Goal: Task Accomplishment & Management: Manage account settings

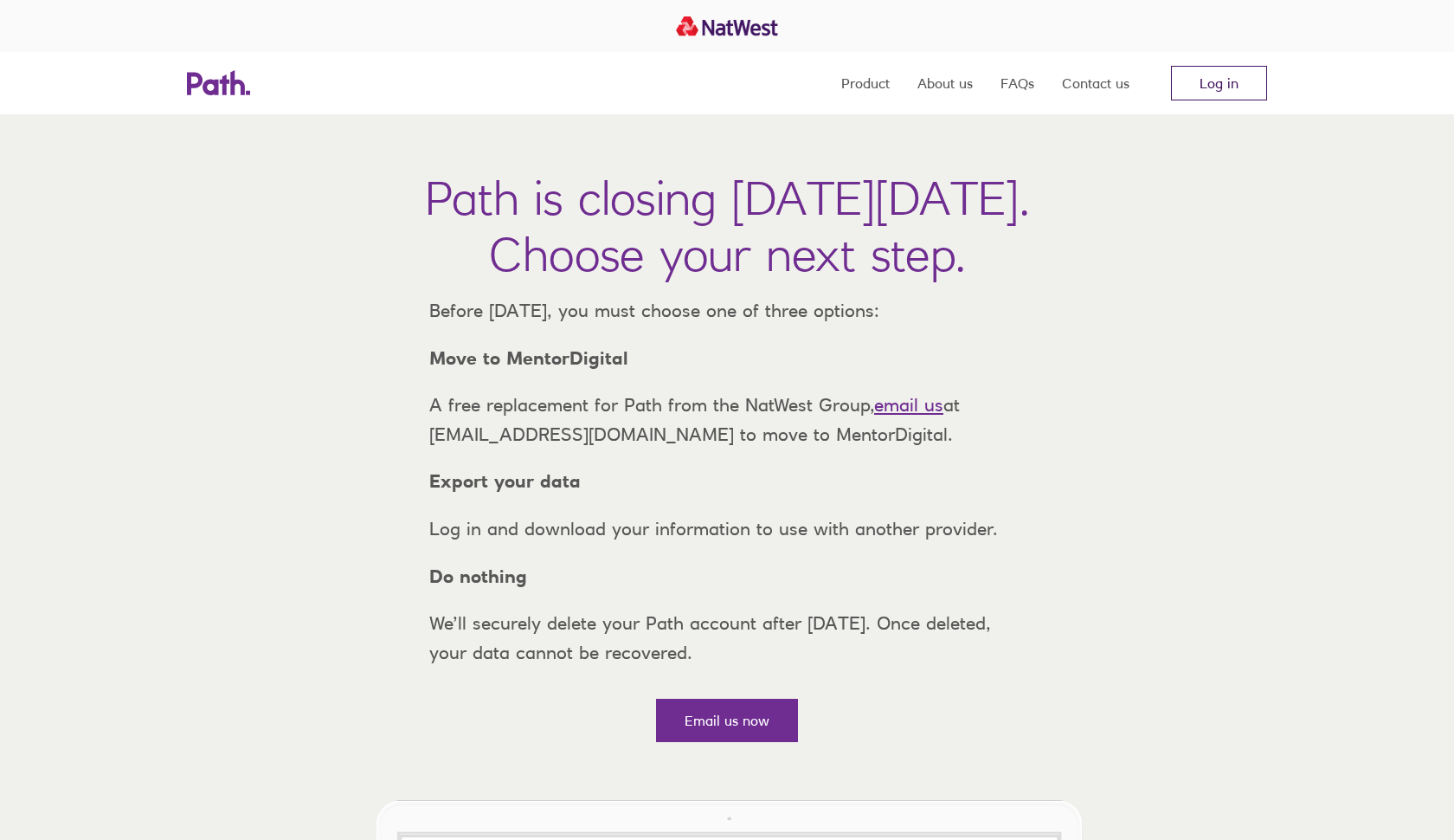
click at [1250, 81] on link "Log in" at bounding box center [1219, 83] width 96 height 35
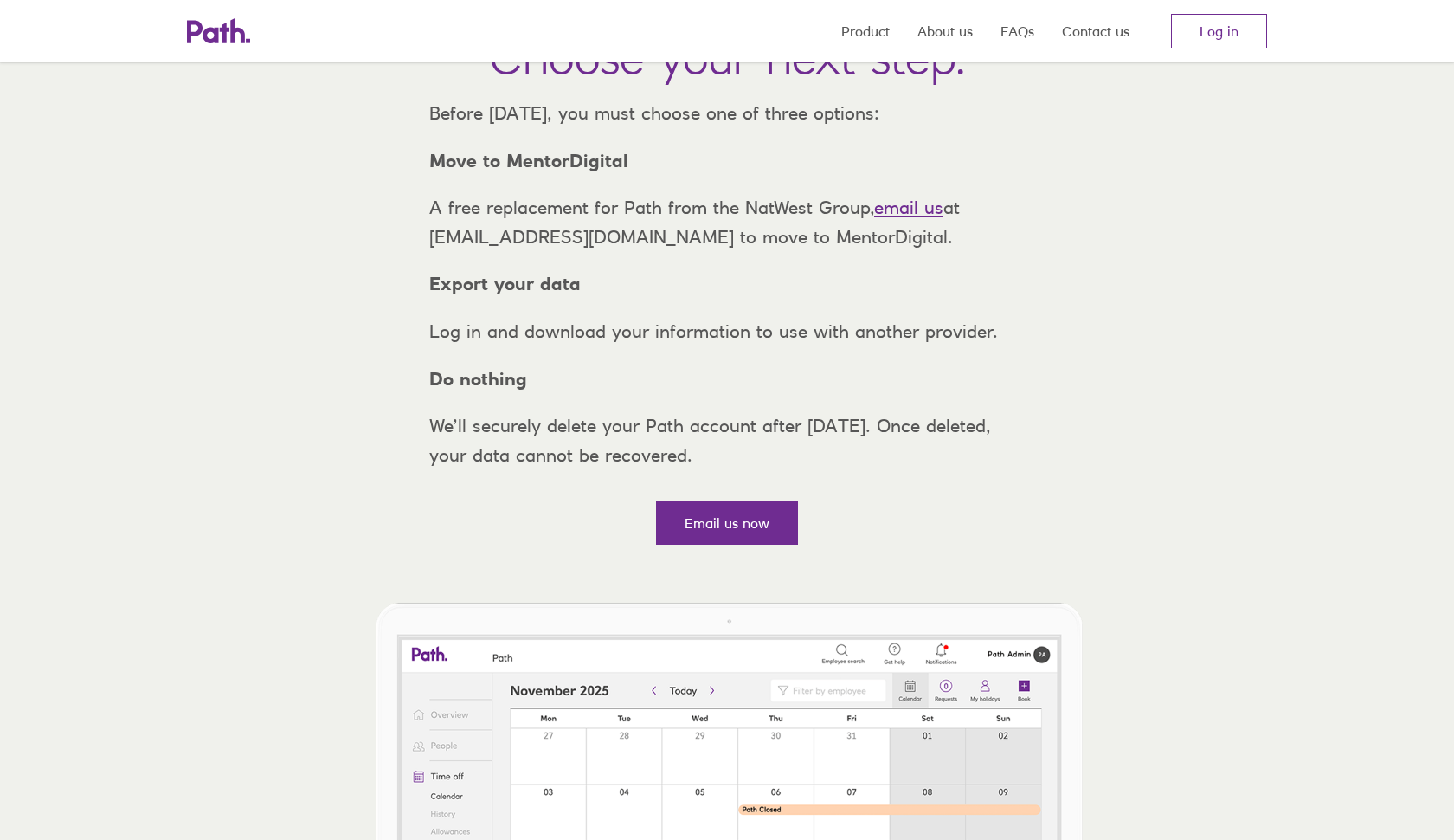
scroll to position [269, 0]
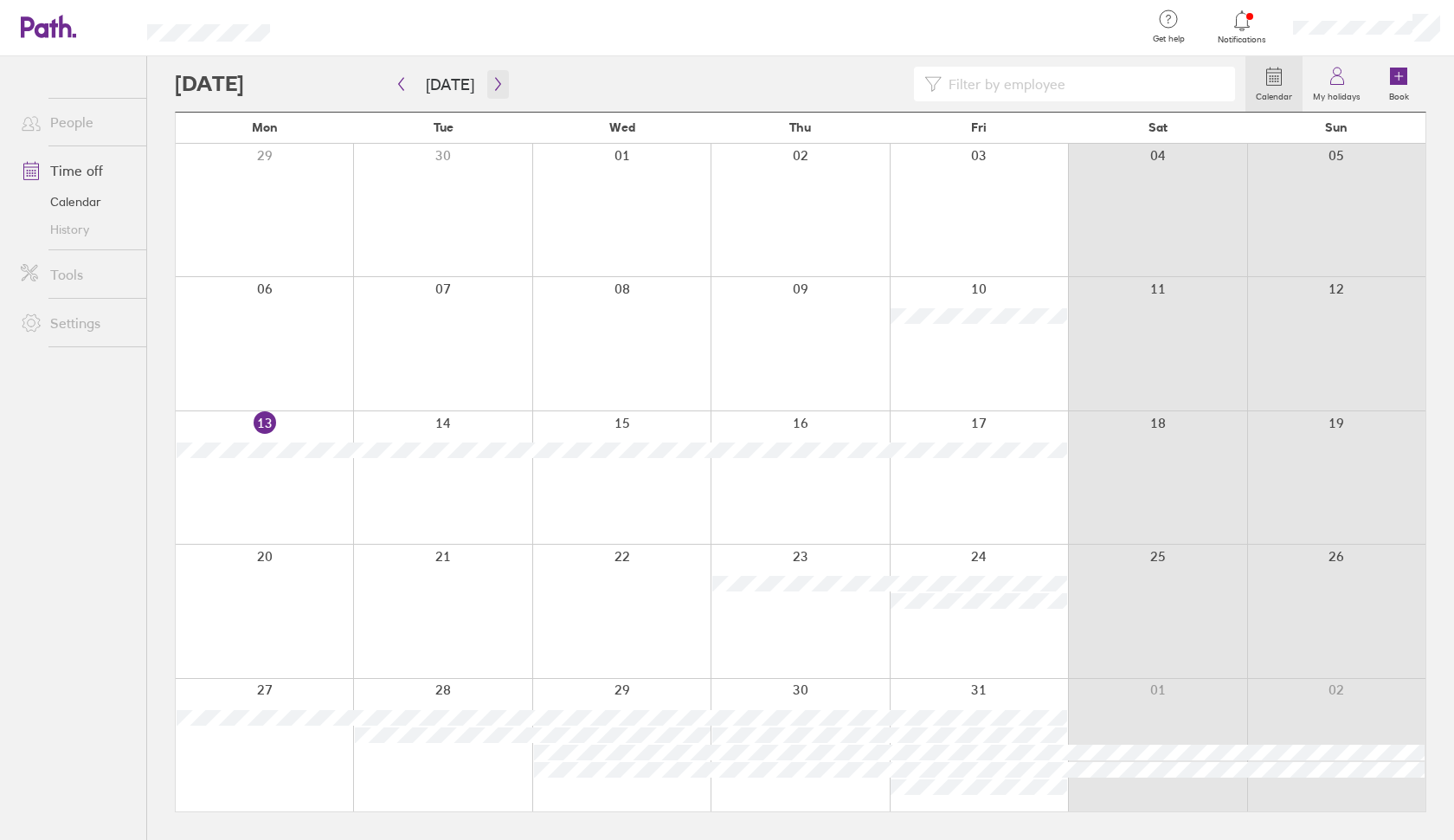
click at [495, 81] on icon "button" at bounding box center [497, 85] width 5 height 13
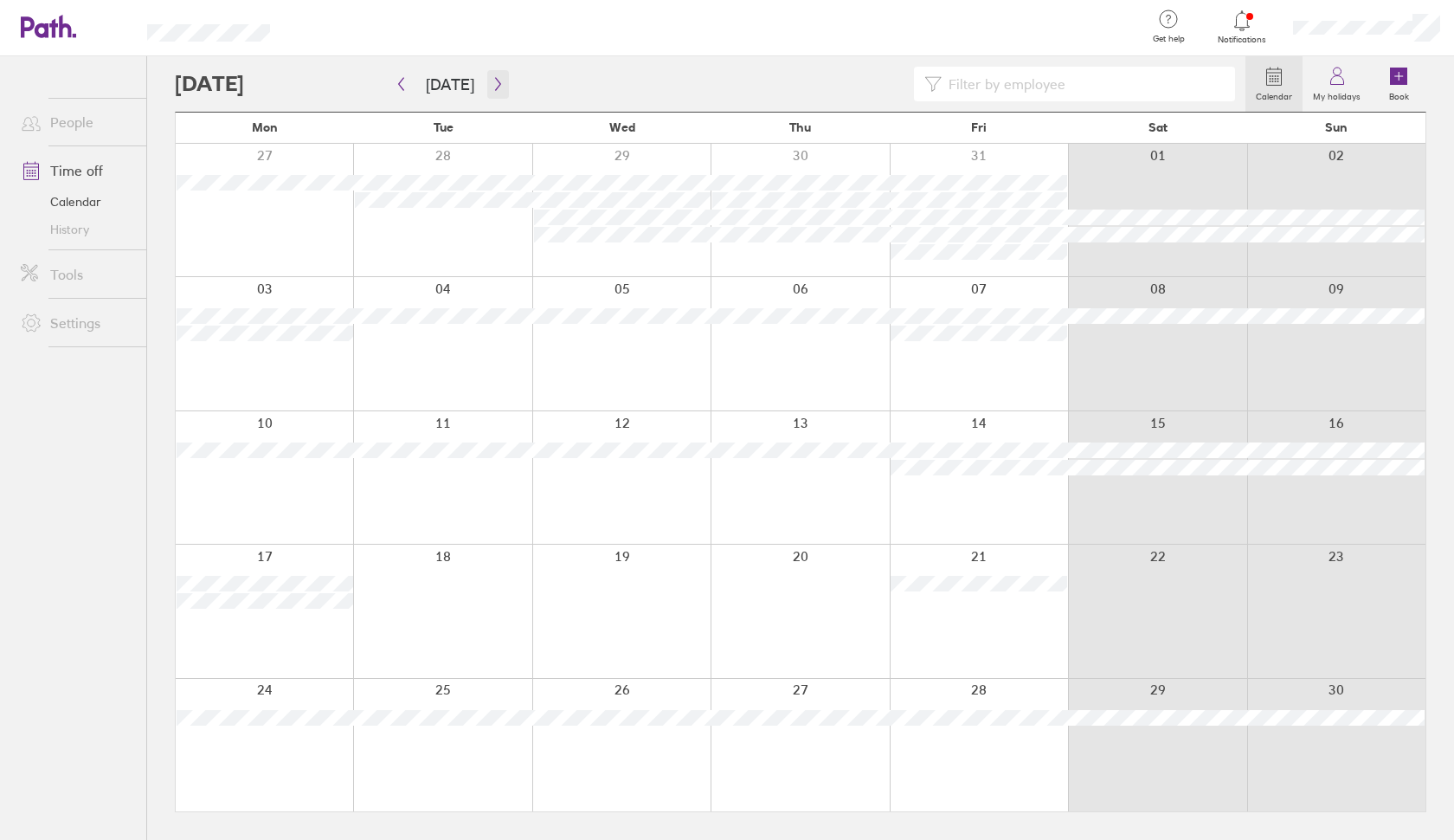
click at [492, 81] on icon "button" at bounding box center [498, 85] width 13 height 14
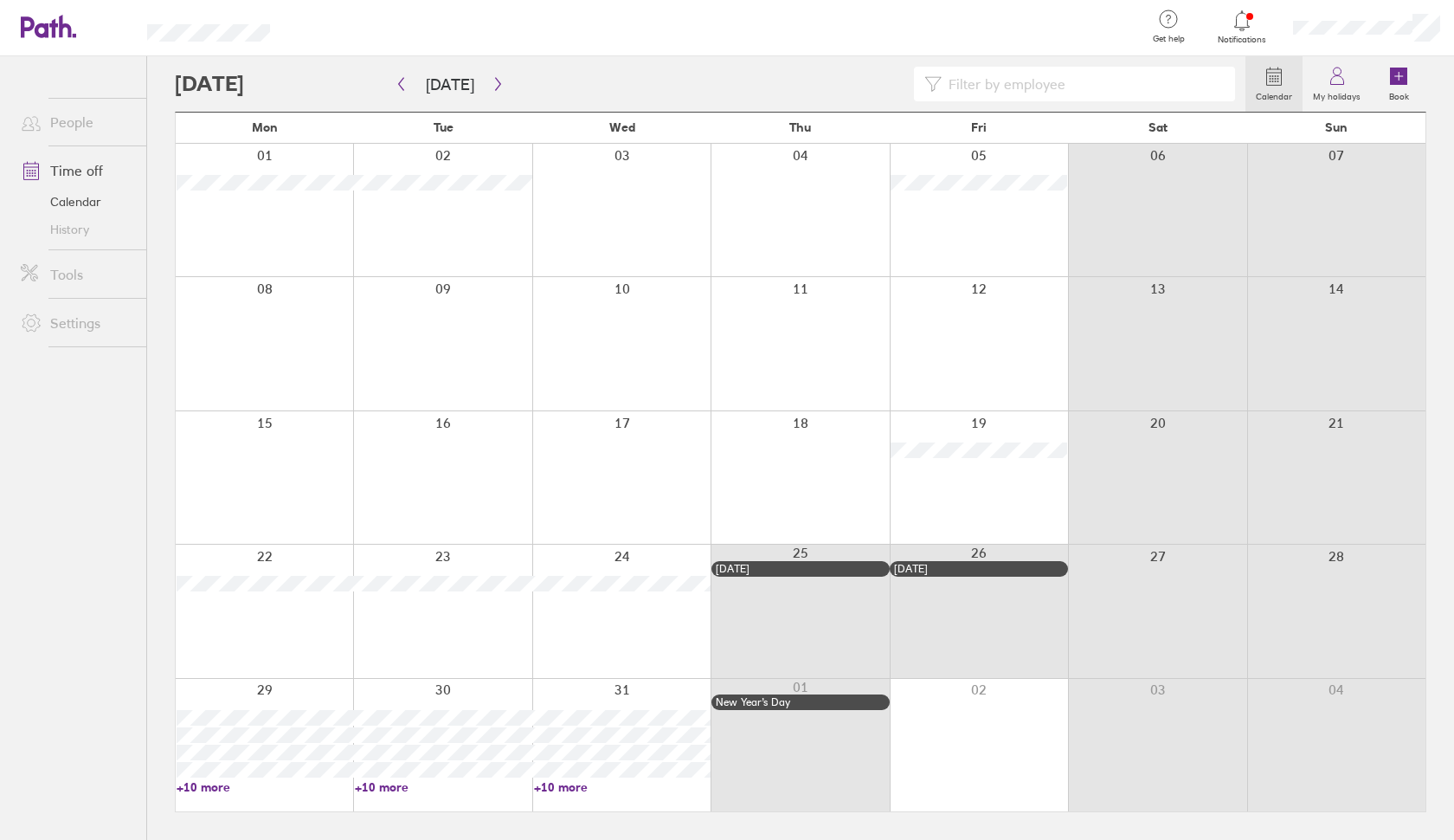
click at [207, 786] on link "+10 more" at bounding box center [264, 788] width 176 height 16
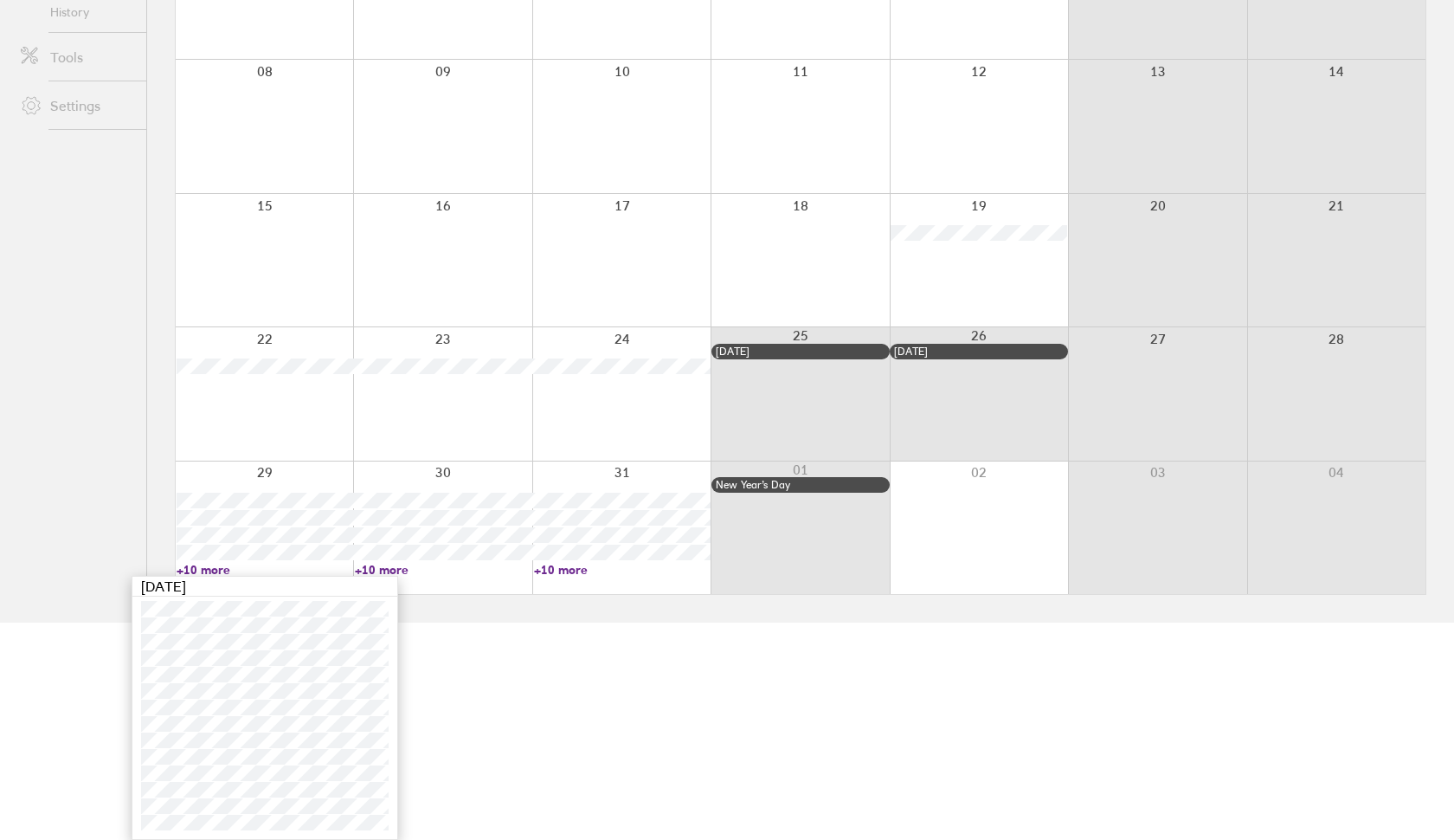
scroll to position [217, 0]
click at [590, 623] on html "Get help FAQs Contact us Notifications My profile Sign out People Time off Cale…" at bounding box center [727, 203] width 1454 height 840
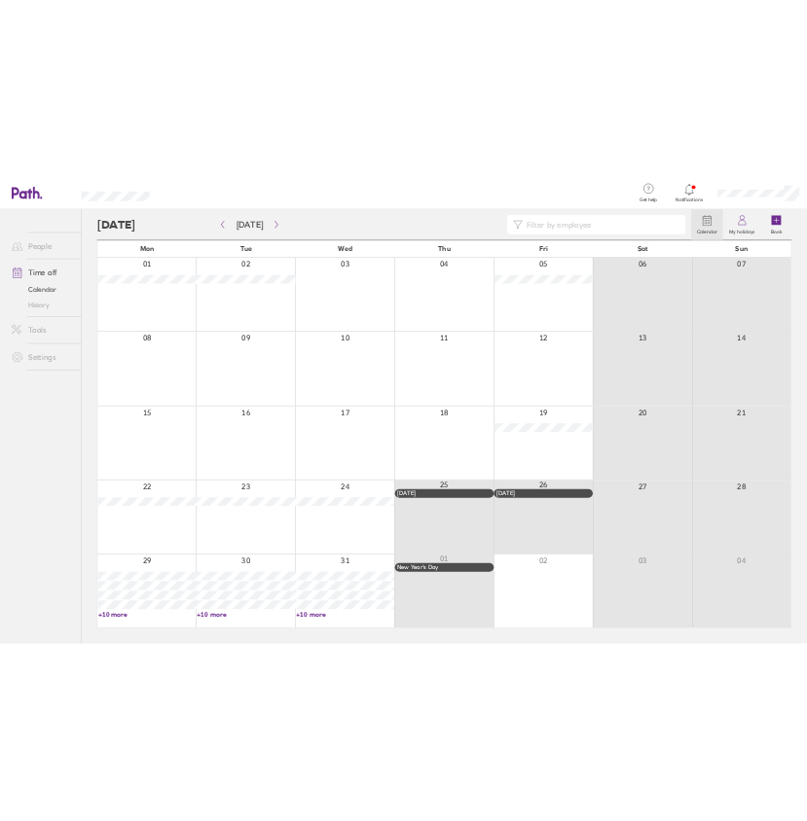
scroll to position [0, 0]
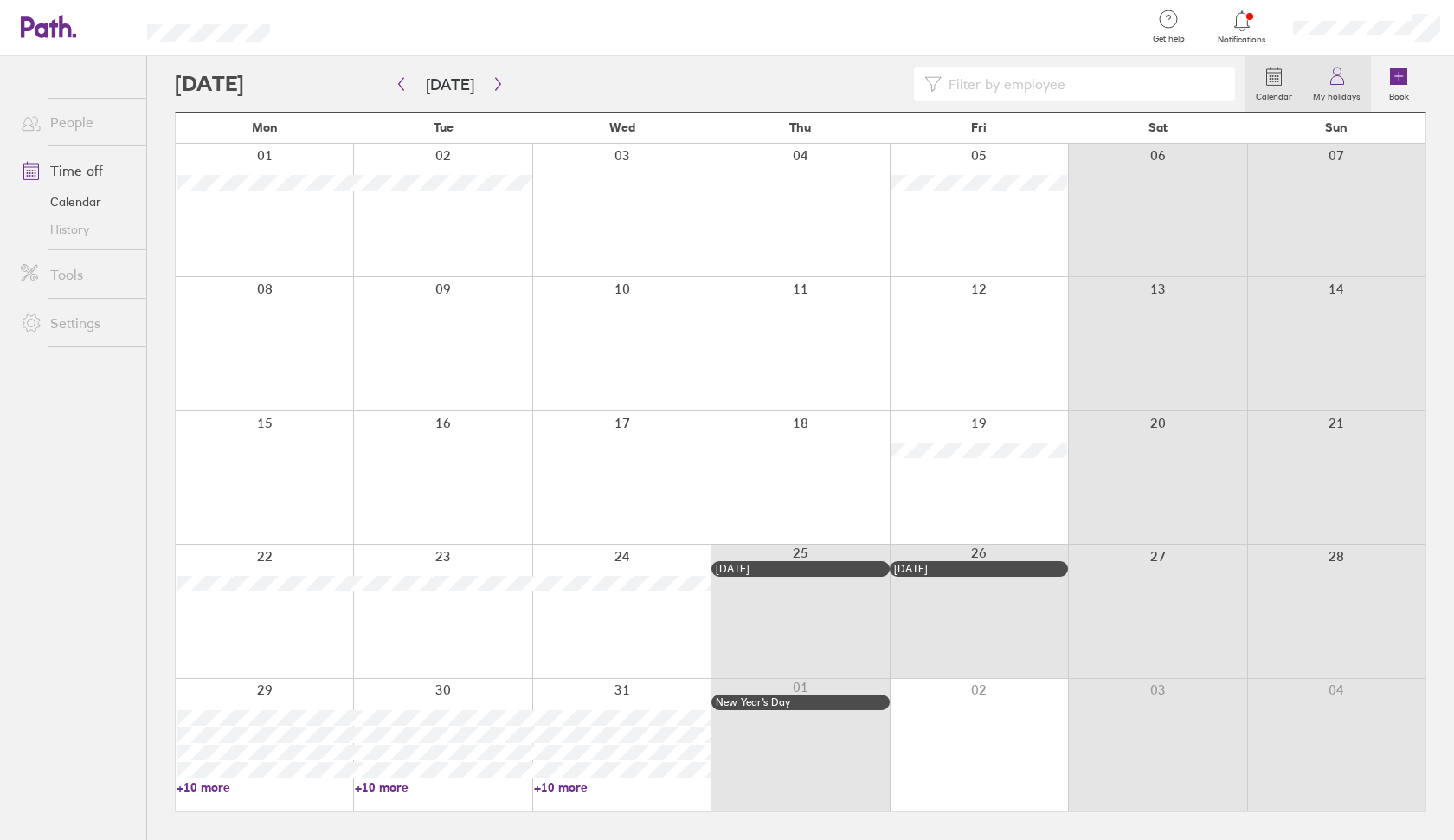
click at [1341, 86] on label "My holidays" at bounding box center [1337, 94] width 69 height 16
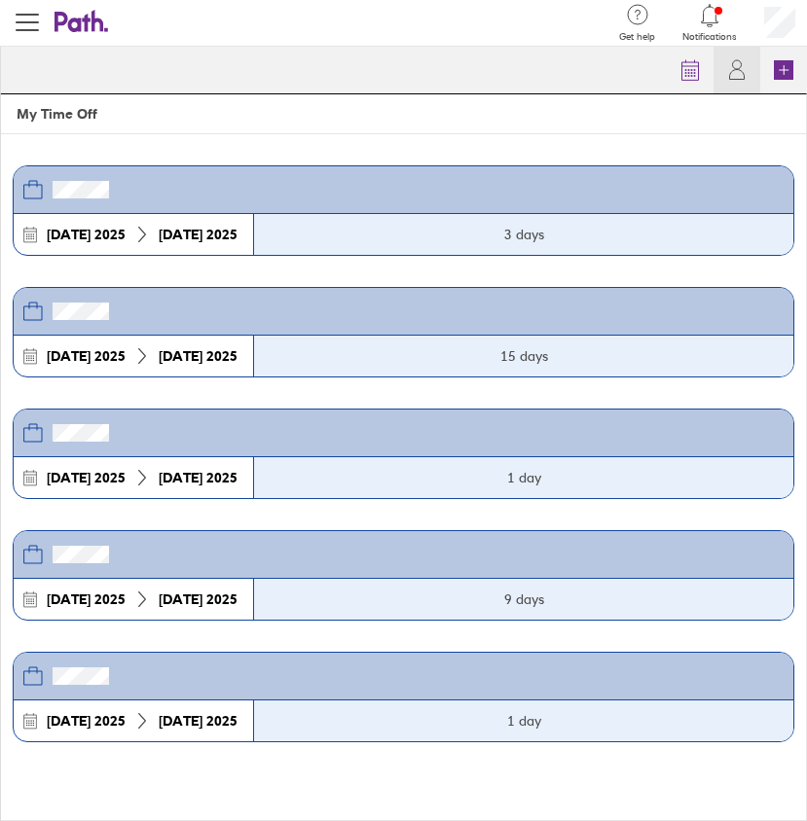
scroll to position [1, 0]
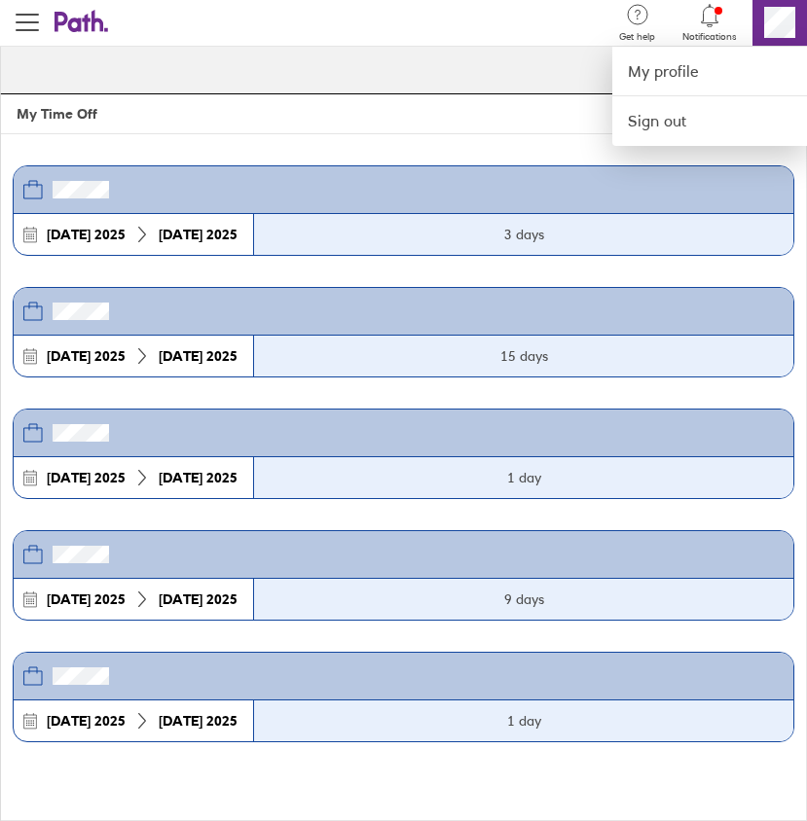
click at [774, 23] on div at bounding box center [403, 410] width 807 height 821
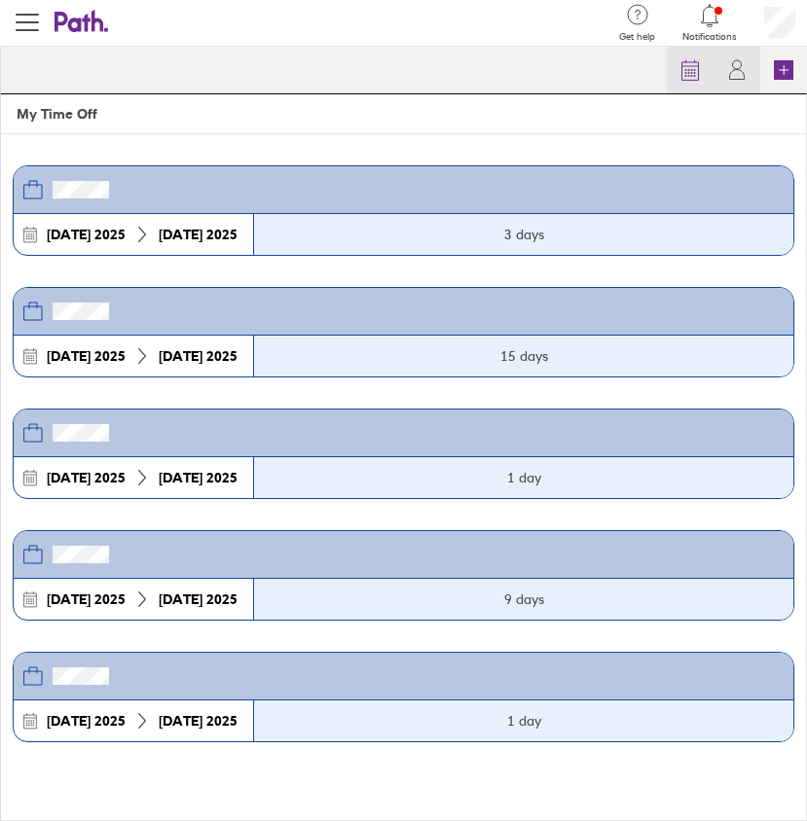
click at [685, 74] on icon at bounding box center [689, 69] width 23 height 23
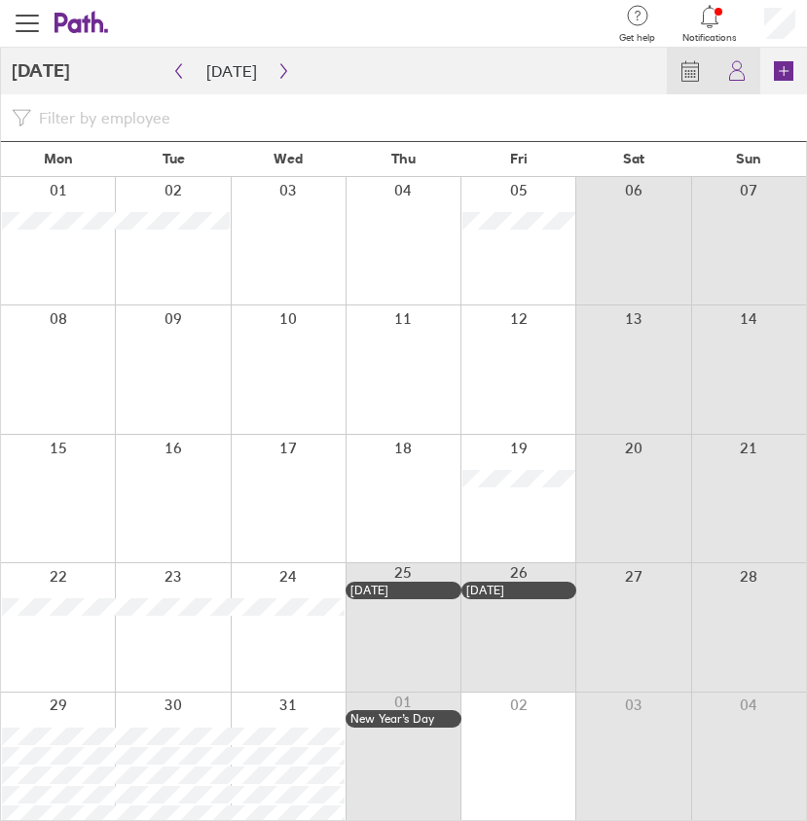
click at [731, 75] on icon at bounding box center [736, 70] width 23 height 23
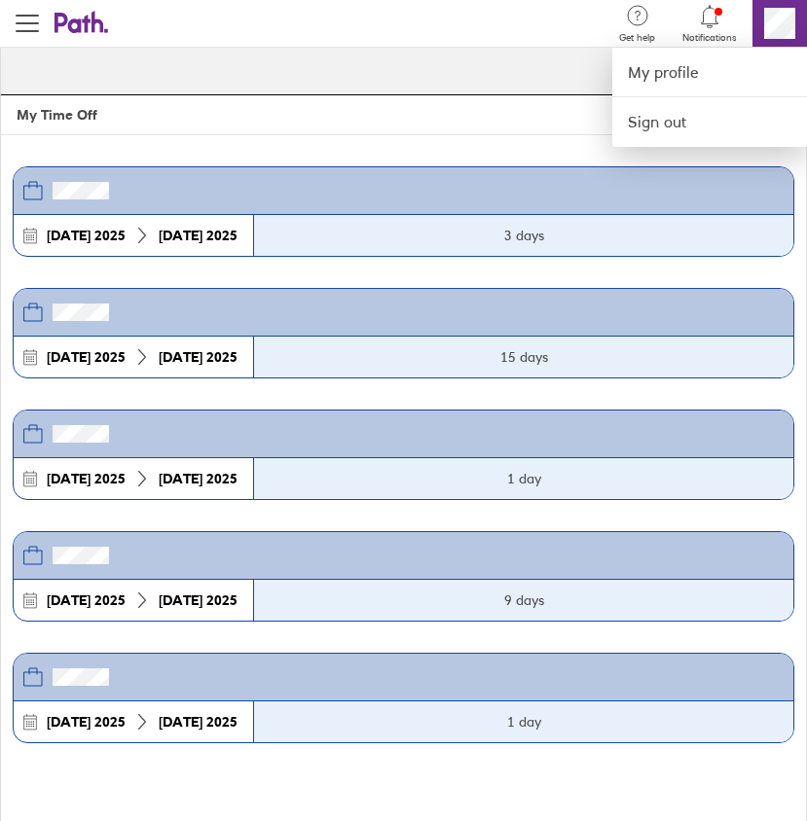
click at [694, 24] on div at bounding box center [403, 410] width 807 height 821
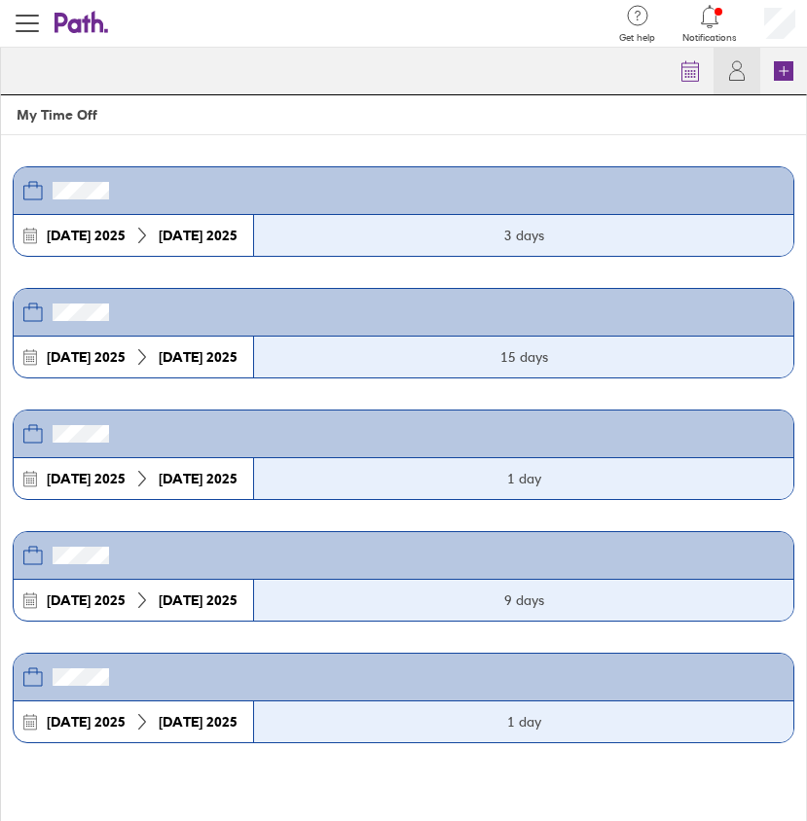
click at [706, 22] on icon at bounding box center [709, 16] width 23 height 23
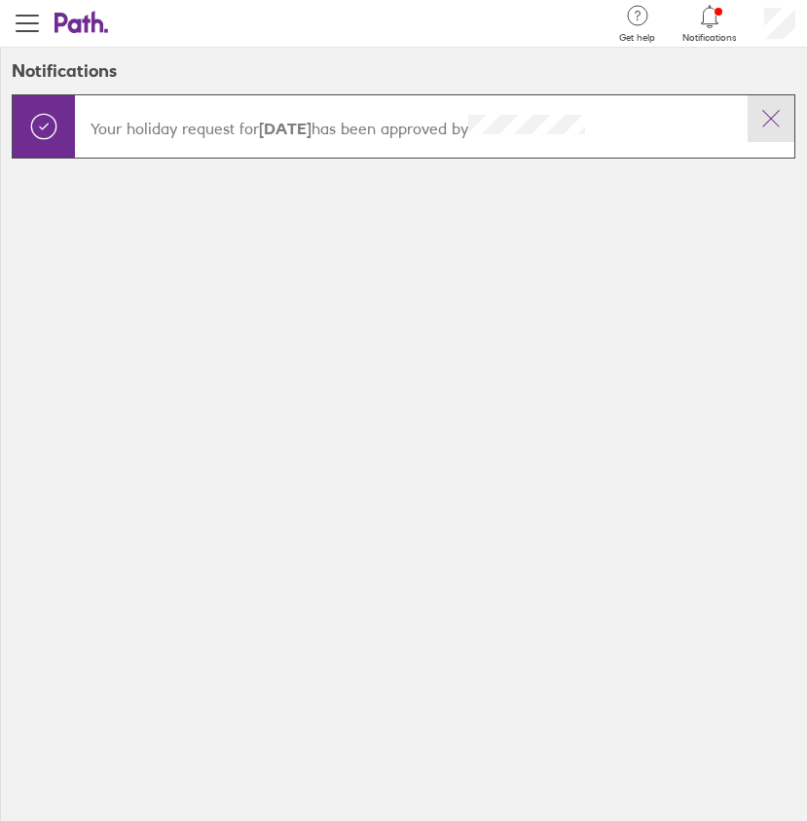
drag, startPoint x: 771, startPoint y: 112, endPoint x: 750, endPoint y: 110, distance: 20.5
click at [770, 112] on icon at bounding box center [770, 118] width 23 height 23
